Goal: Task Accomplishment & Management: Use online tool/utility

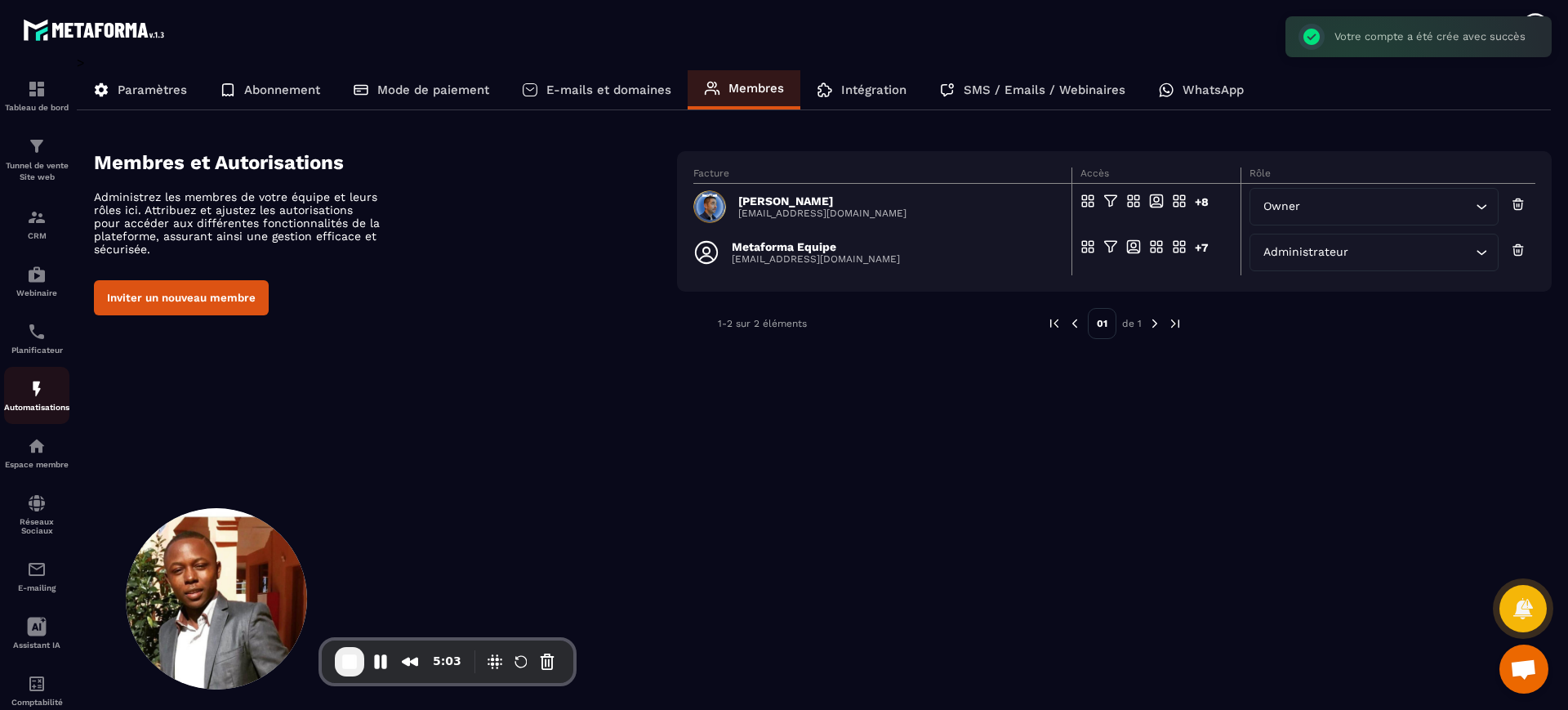
click at [43, 411] on p "Automatisations" at bounding box center [36, 408] width 65 height 9
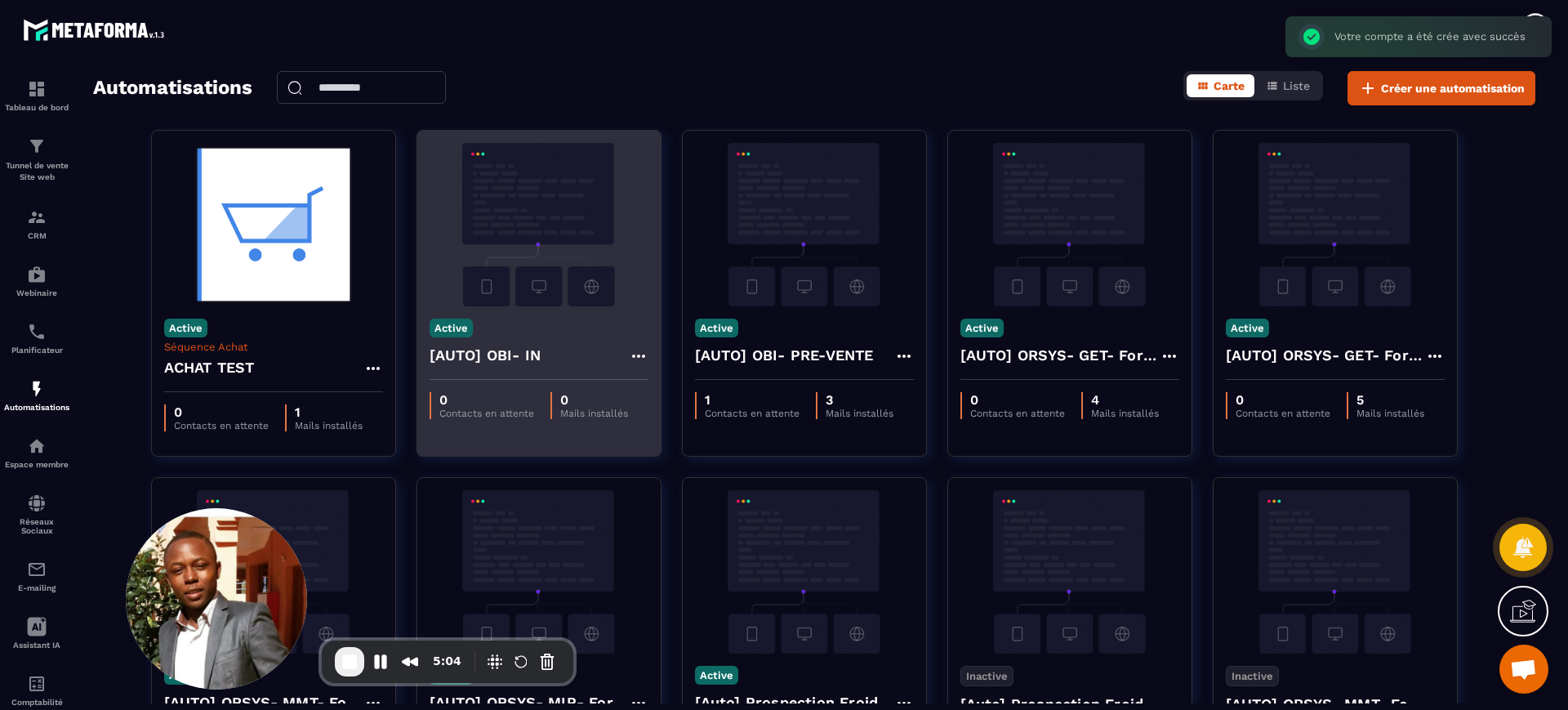
click at [522, 207] on img at bounding box center [539, 225] width 218 height 163
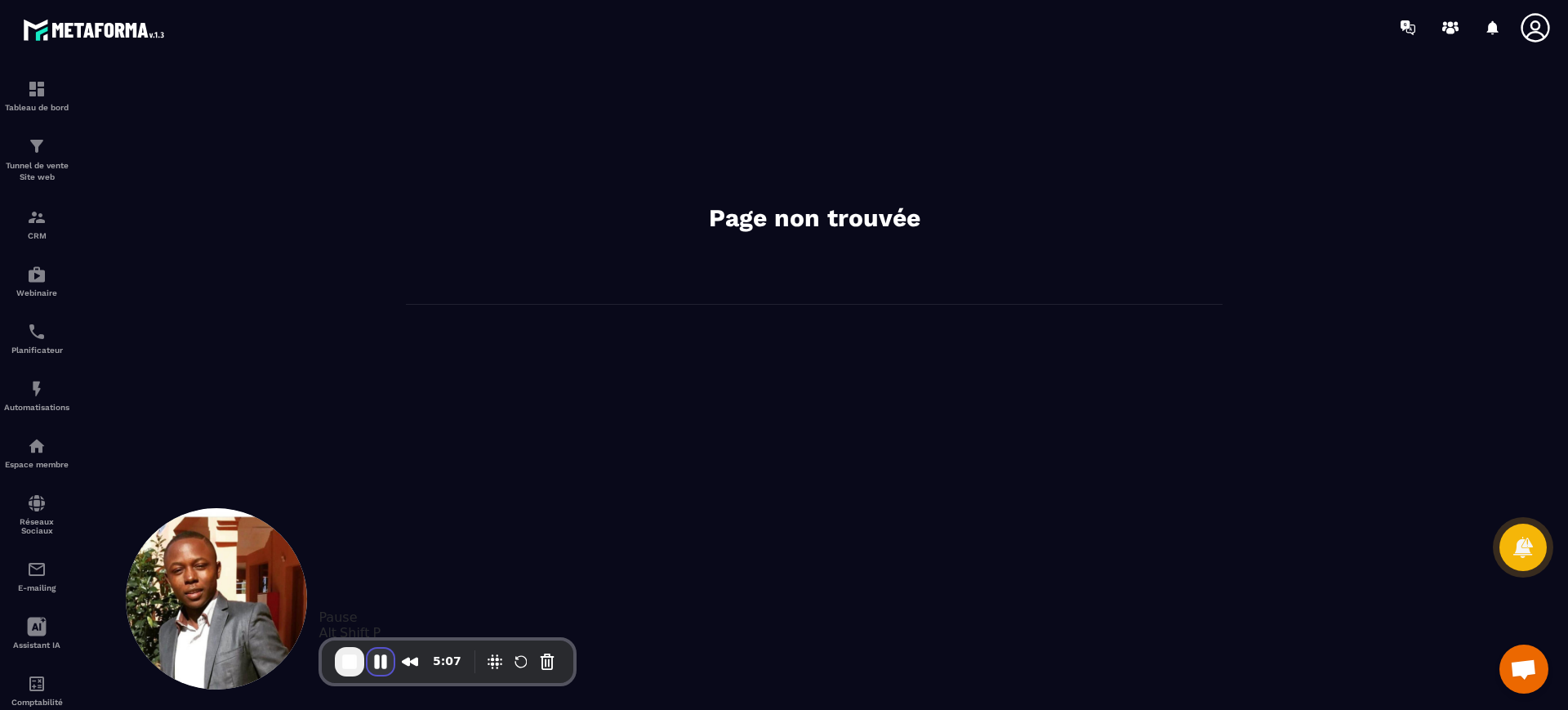
click at [376, 655] on button "Pause Recording" at bounding box center [380, 661] width 26 height 26
click at [1529, 23] on icon at bounding box center [1536, 28] width 33 height 33
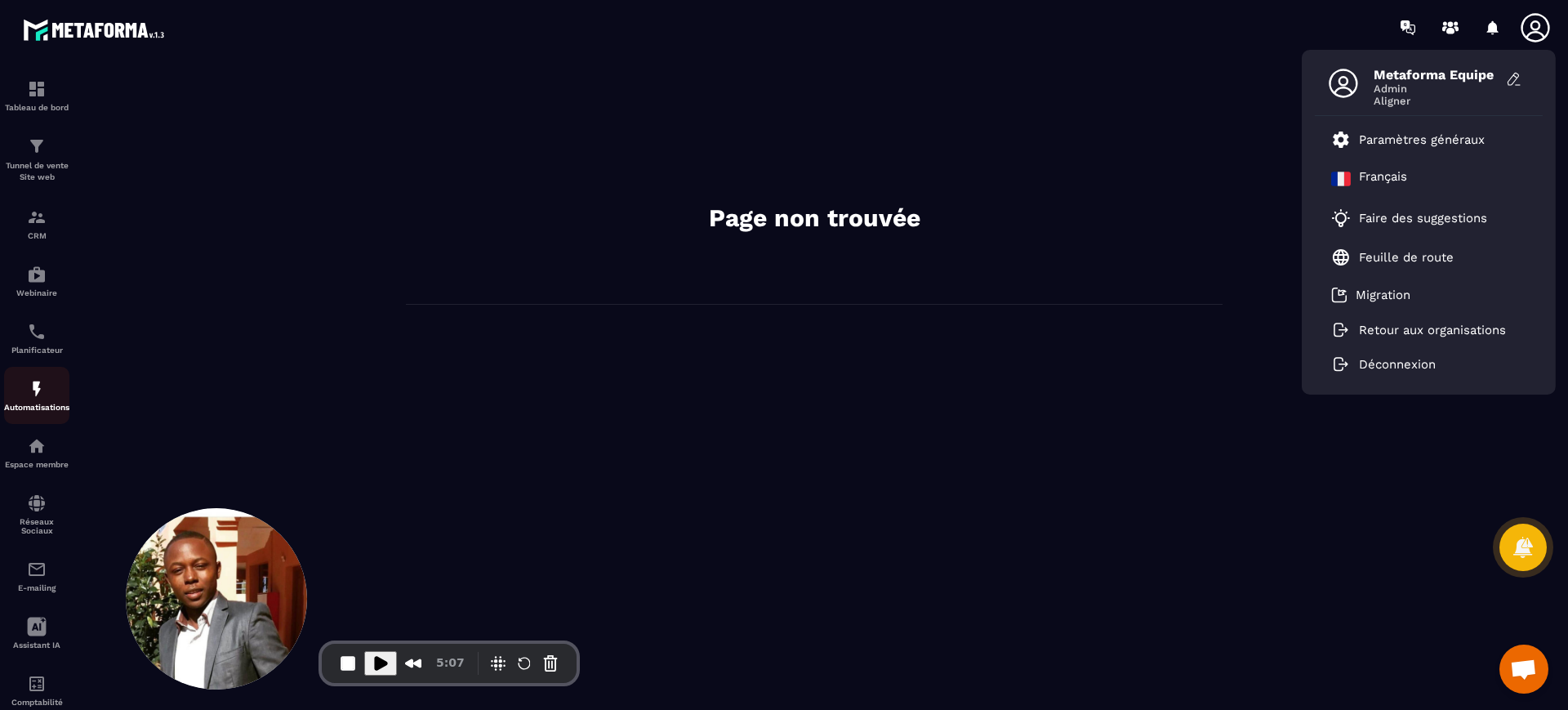
click at [43, 405] on p "Automatisations" at bounding box center [36, 408] width 65 height 9
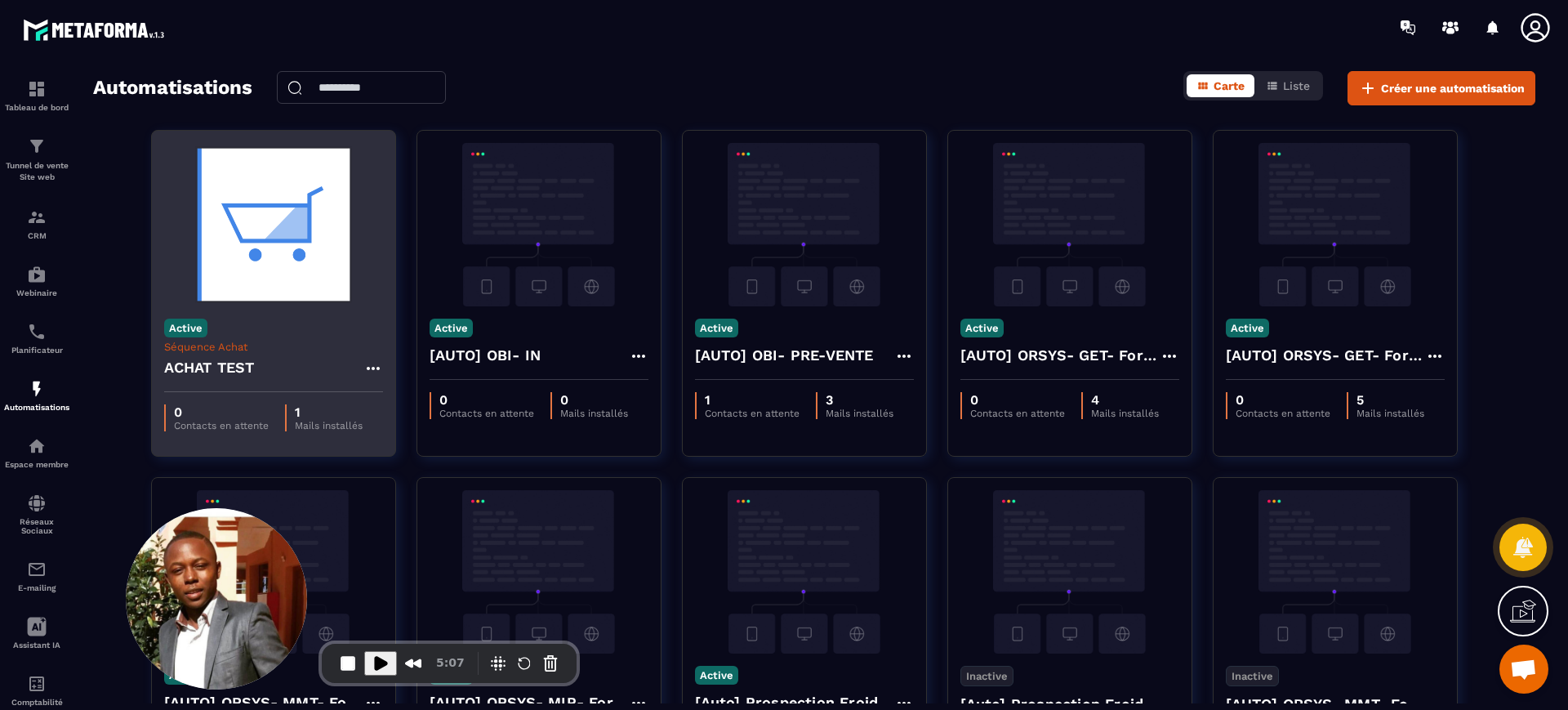
click at [299, 286] on img at bounding box center [274, 225] width 218 height 163
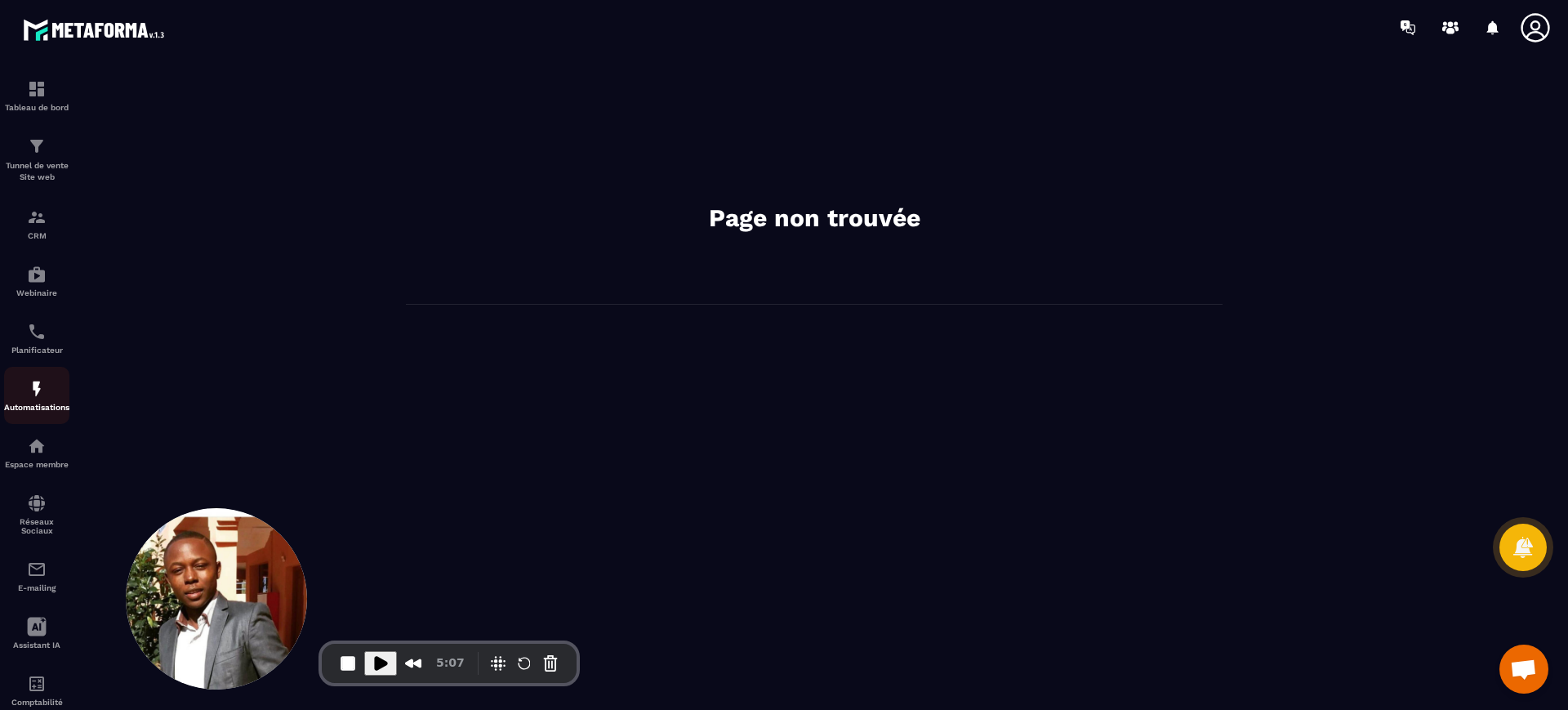
click at [27, 404] on p "Automatisations" at bounding box center [36, 408] width 65 height 9
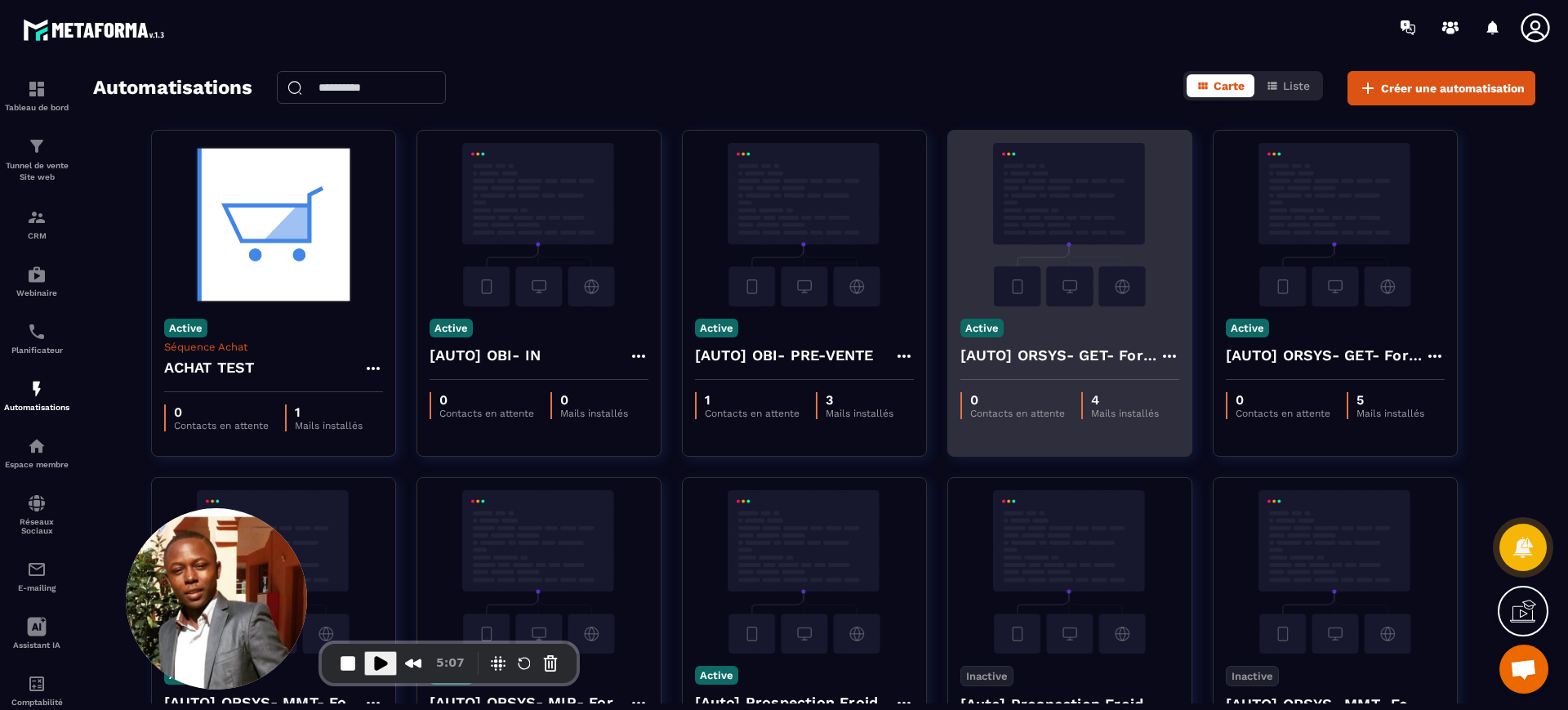
click at [1178, 353] on icon at bounding box center [1169, 355] width 19 height 19
click at [1181, 383] on link "Modifier" at bounding box center [1210, 392] width 88 height 36
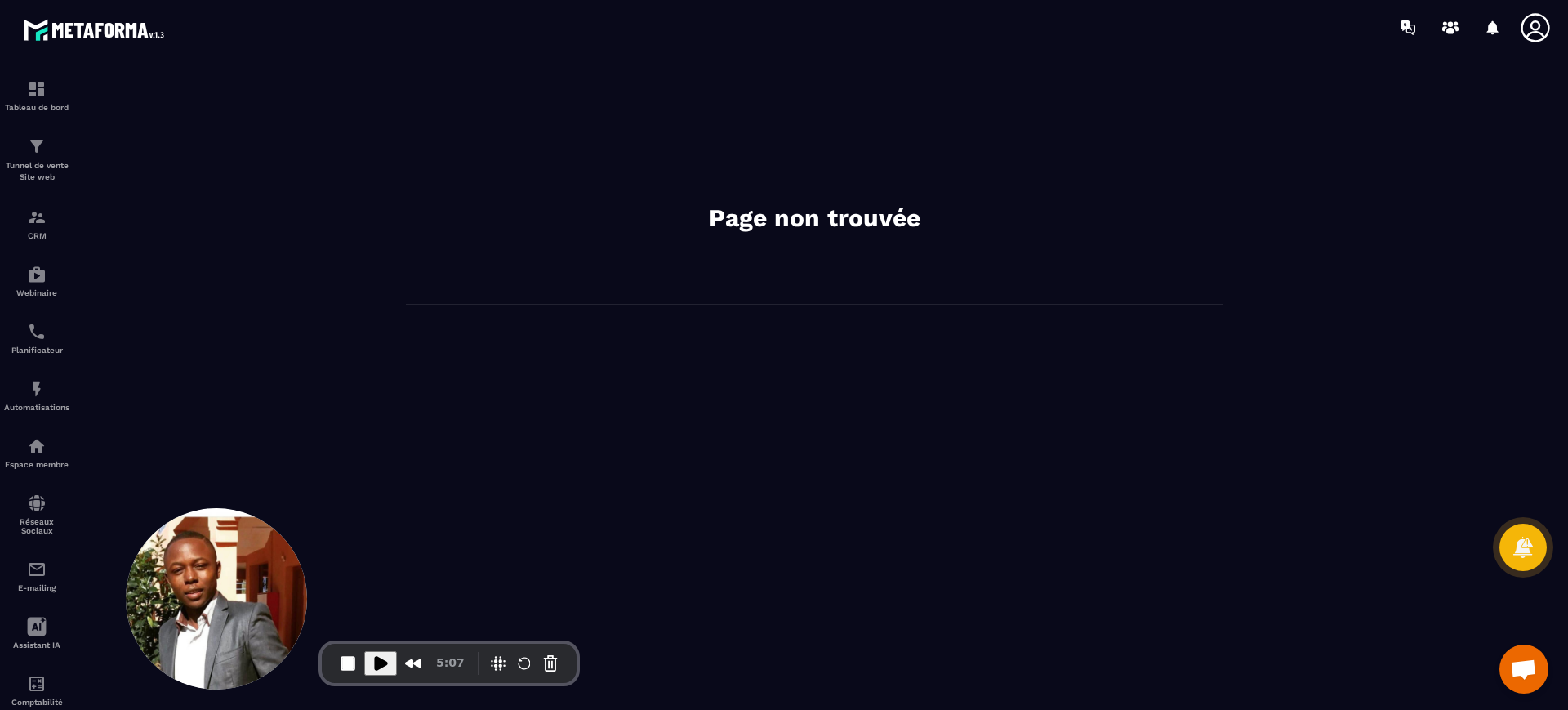
click at [1528, 30] on icon at bounding box center [1536, 28] width 33 height 33
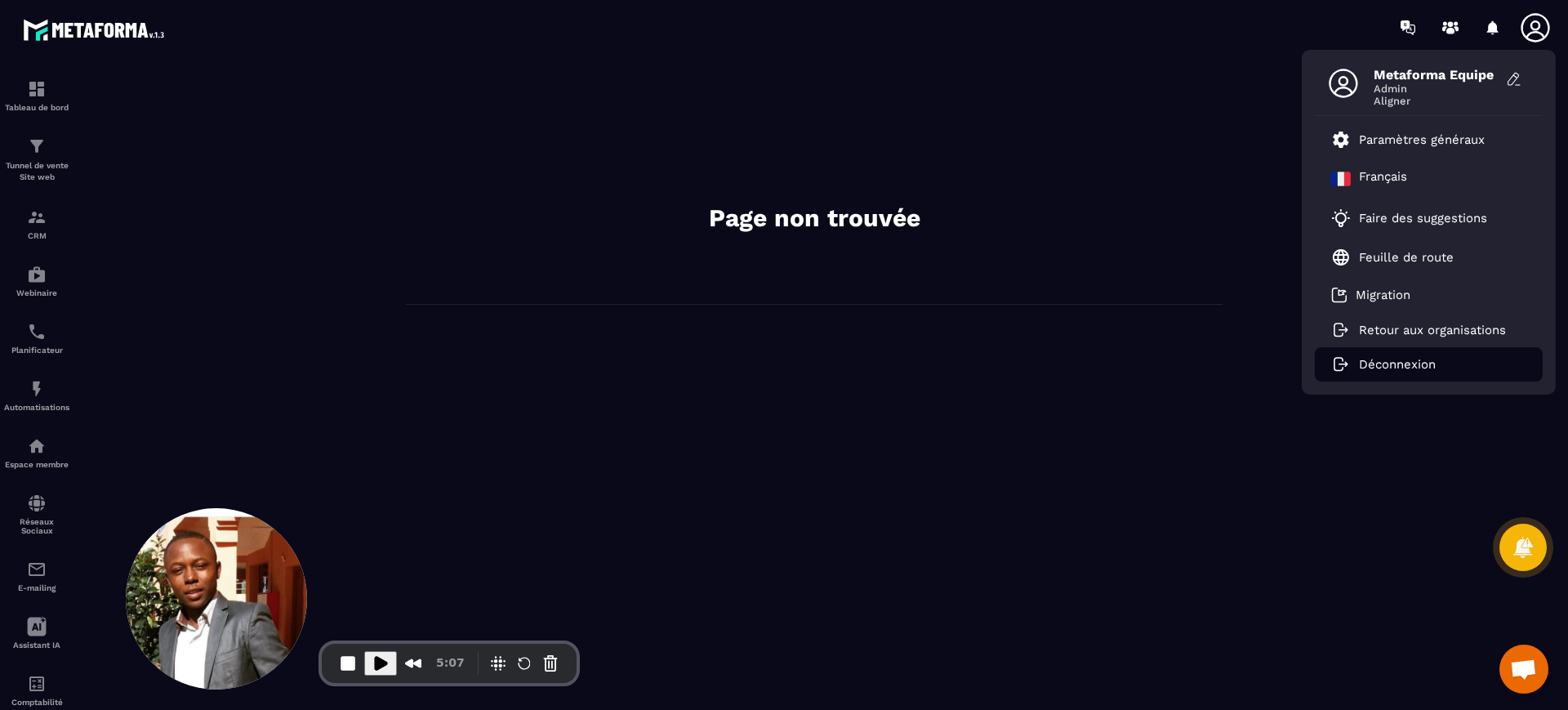
click at [1387, 362] on p "Déconnexion" at bounding box center [1397, 365] width 77 height 15
